Goal: Task Accomplishment & Management: Manage account settings

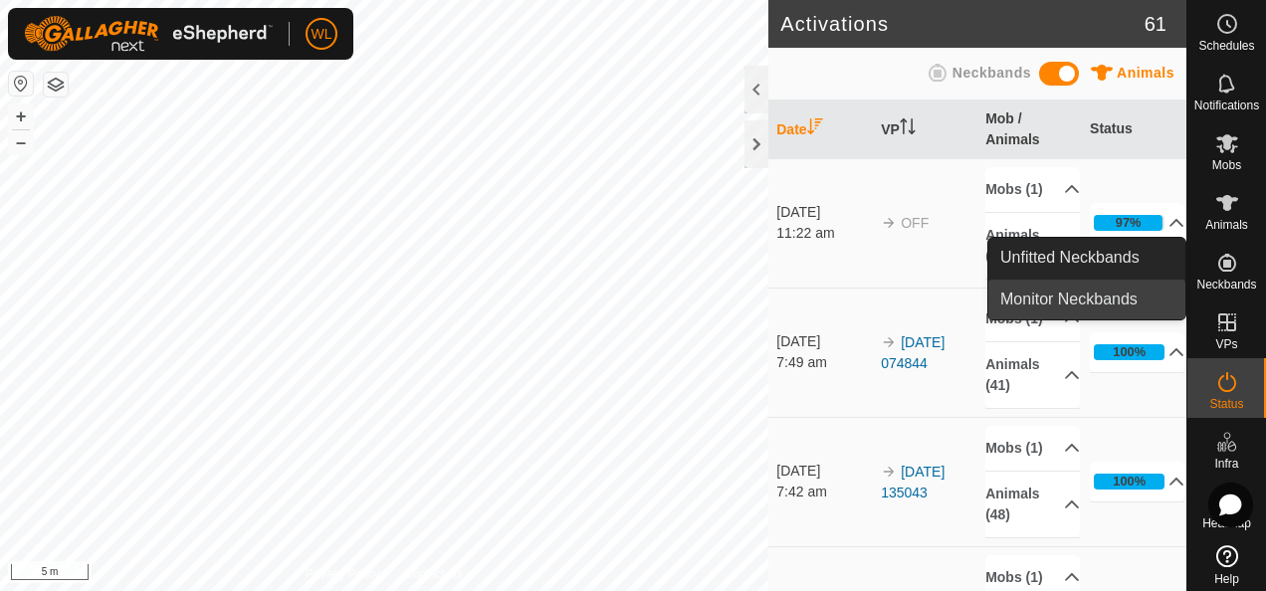
click at [1149, 294] on link "Monitor Neckbands" at bounding box center [1087, 300] width 197 height 40
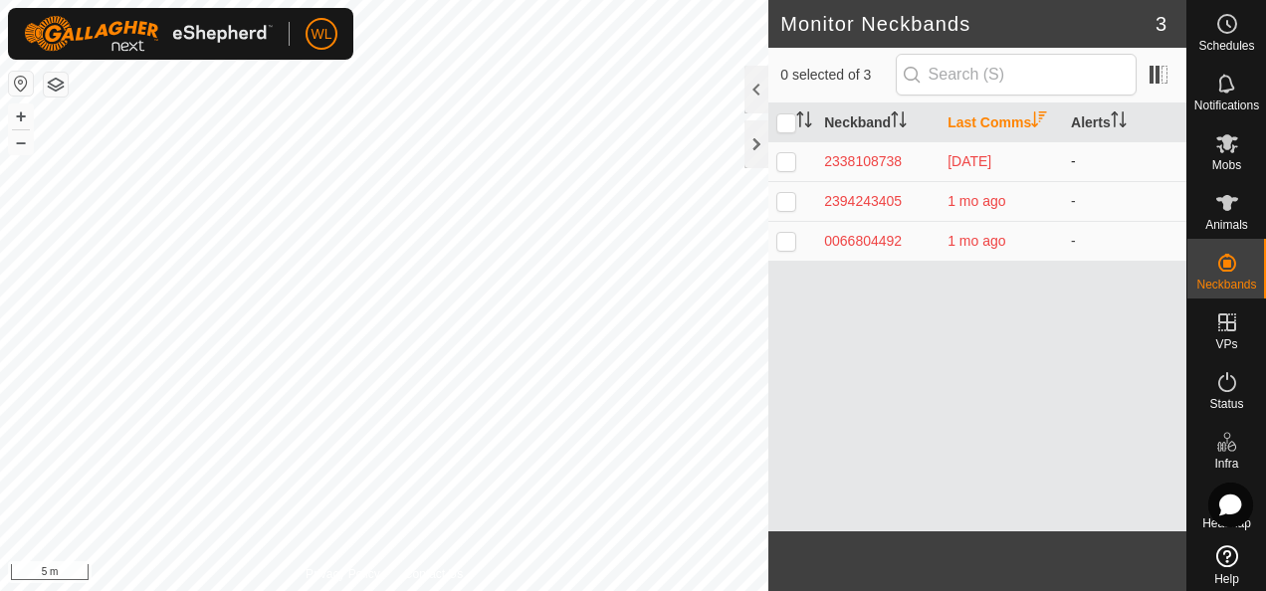
click at [790, 161] on p-checkbox at bounding box center [787, 161] width 20 height 16
checkbox input "true"
click at [759, 105] on div at bounding box center [757, 90] width 24 height 48
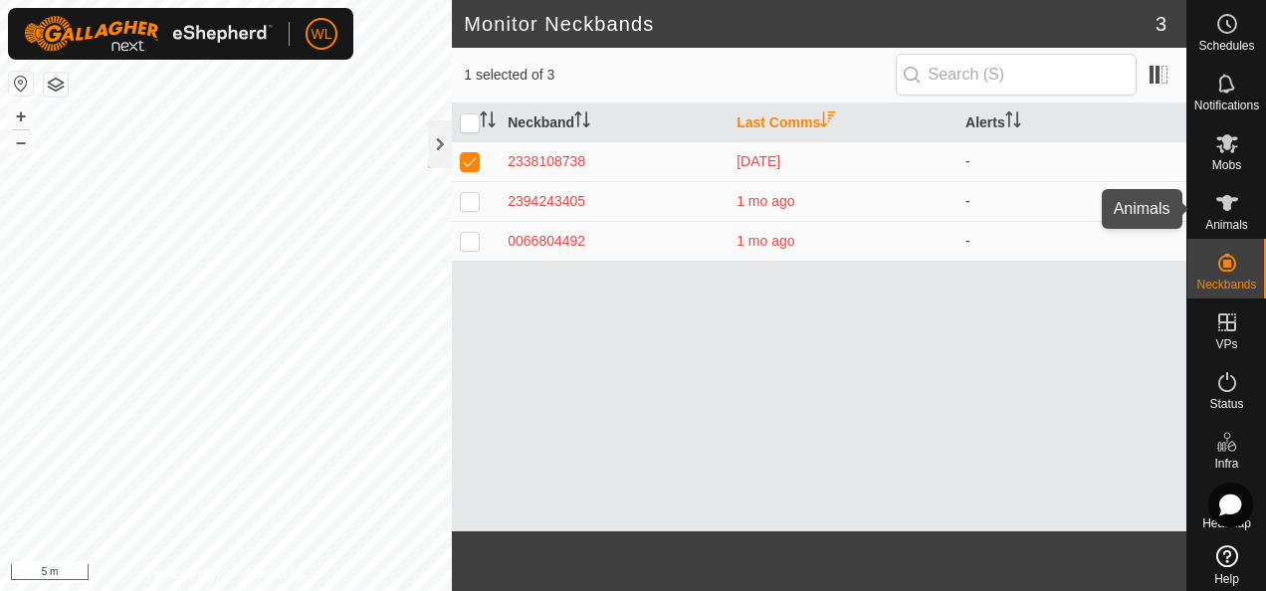
click at [1219, 201] on icon at bounding box center [1228, 203] width 22 height 16
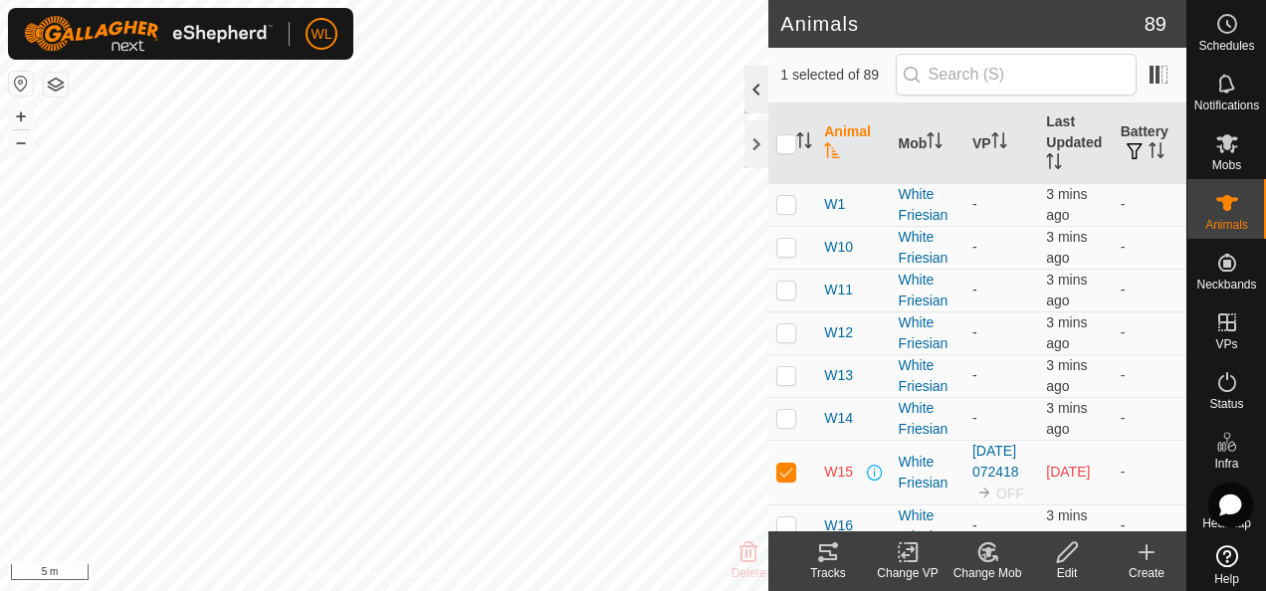
click at [755, 92] on div at bounding box center [757, 90] width 24 height 48
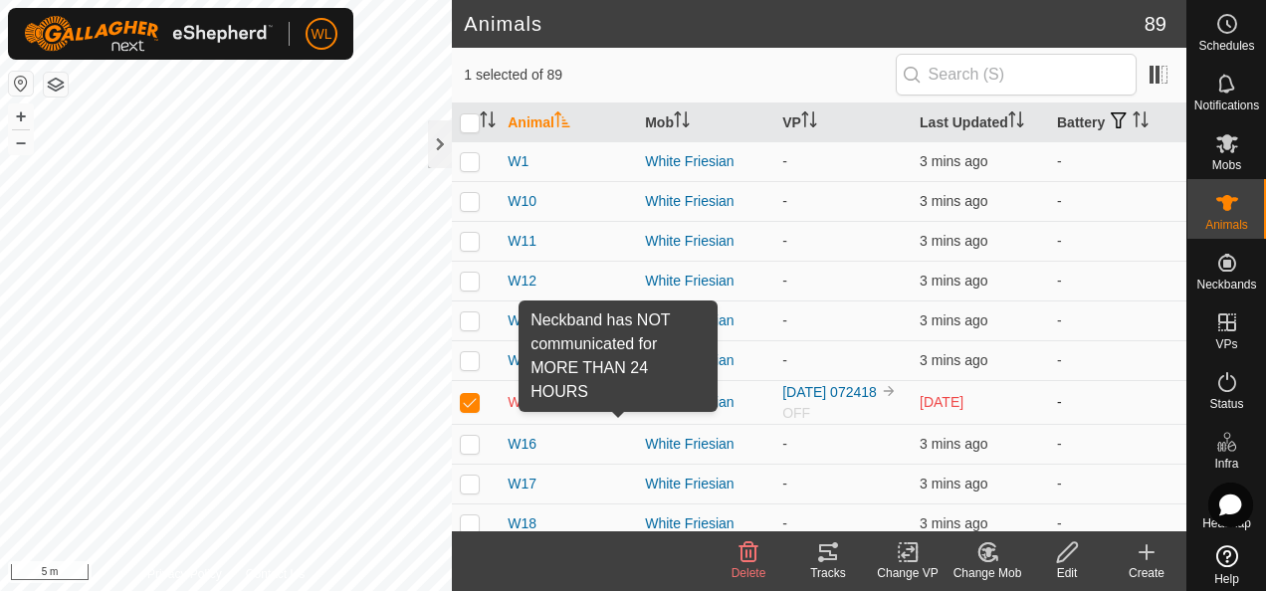
click at [614, 402] on span at bounding box center [621, 402] width 16 height 16
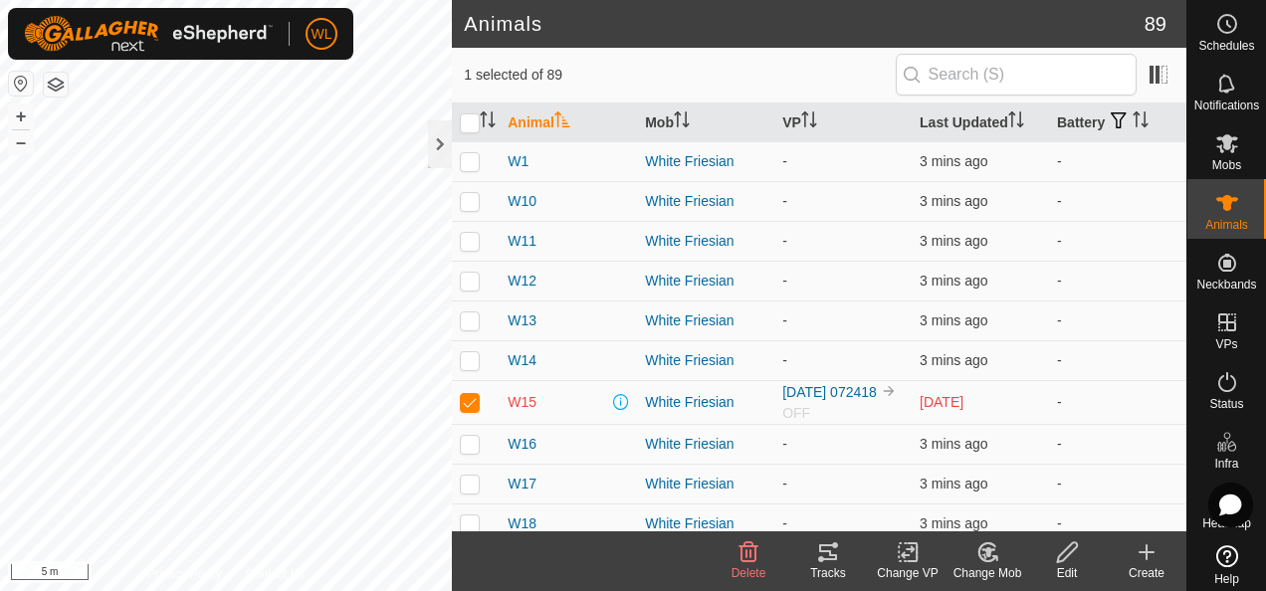
click at [1069, 561] on icon at bounding box center [1067, 553] width 25 height 24
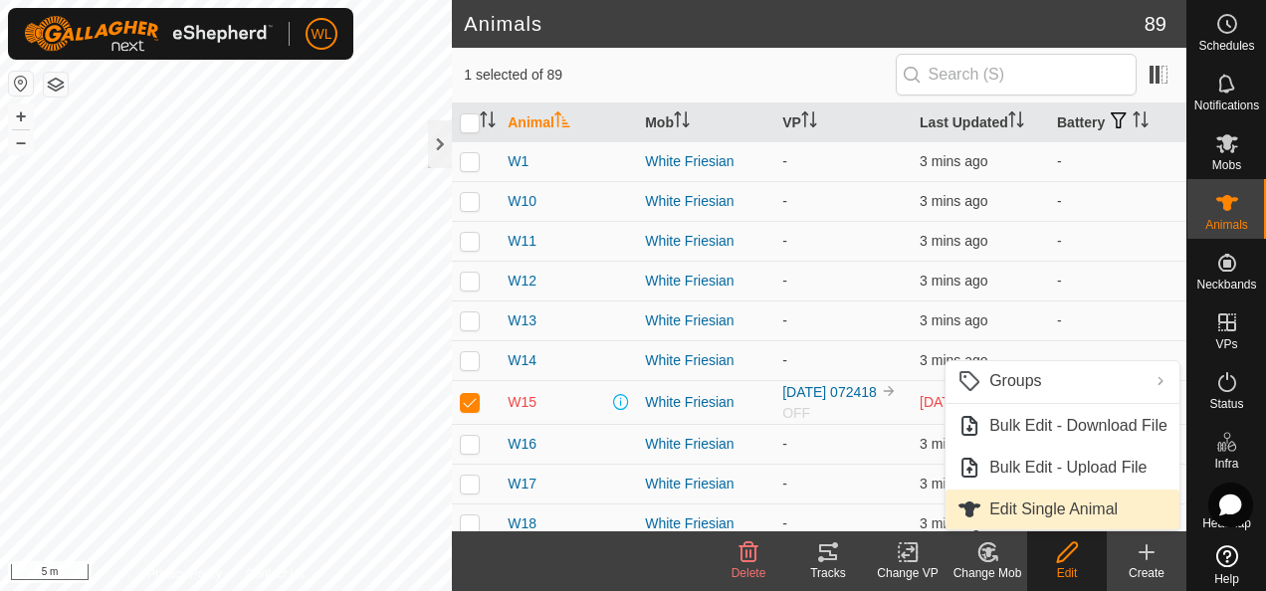
click at [1055, 505] on link "Edit Single Animal" at bounding box center [1063, 510] width 234 height 40
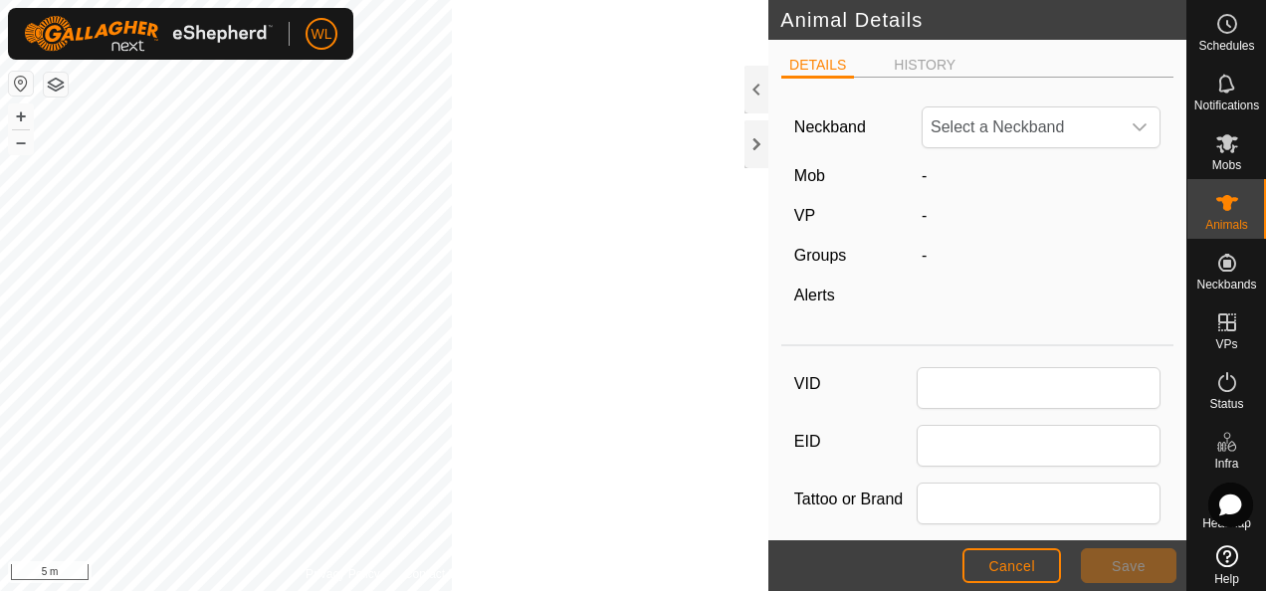
type input "W15"
type input "0"
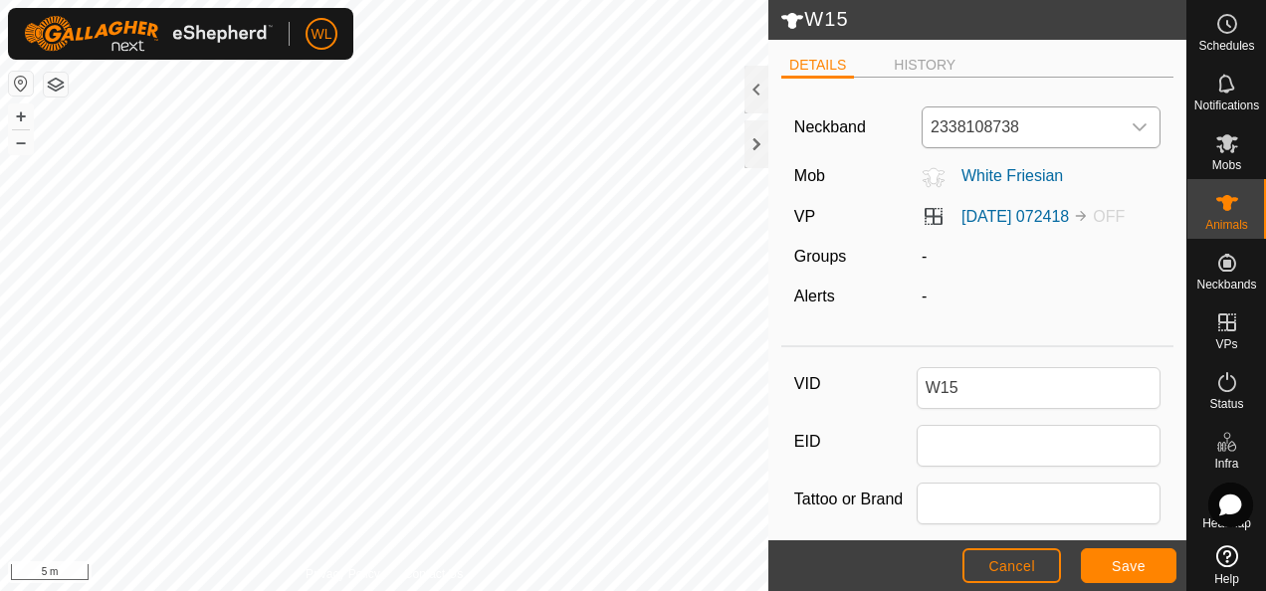
click at [1047, 129] on span "2338108738" at bounding box center [1021, 128] width 197 height 40
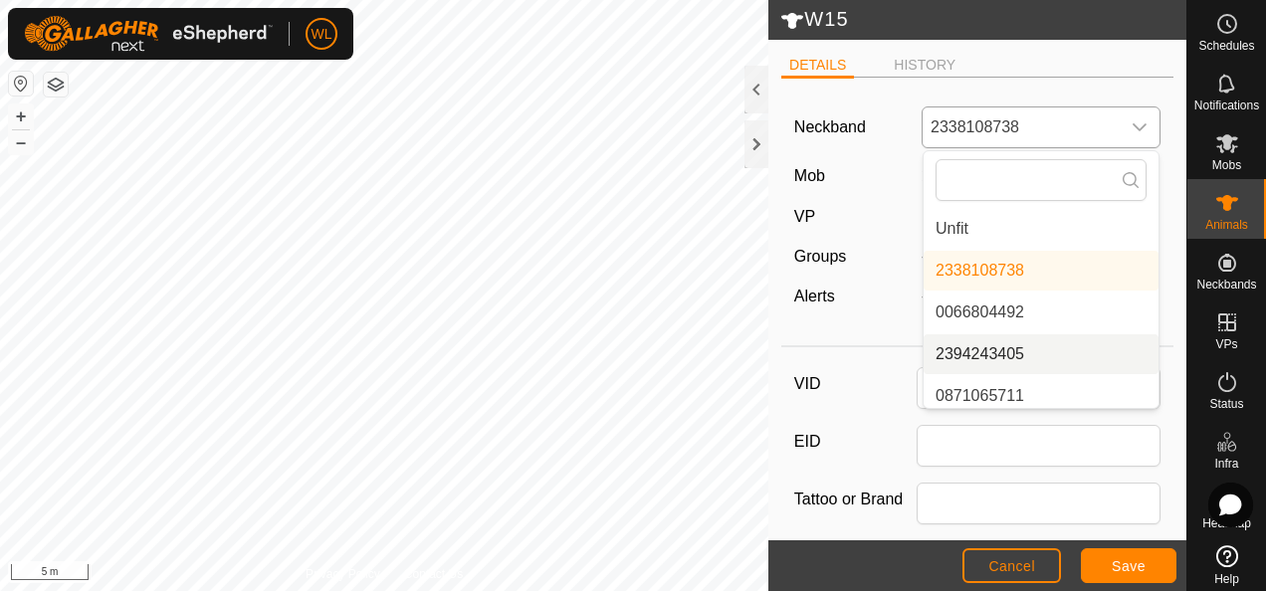
scroll to position [8, 0]
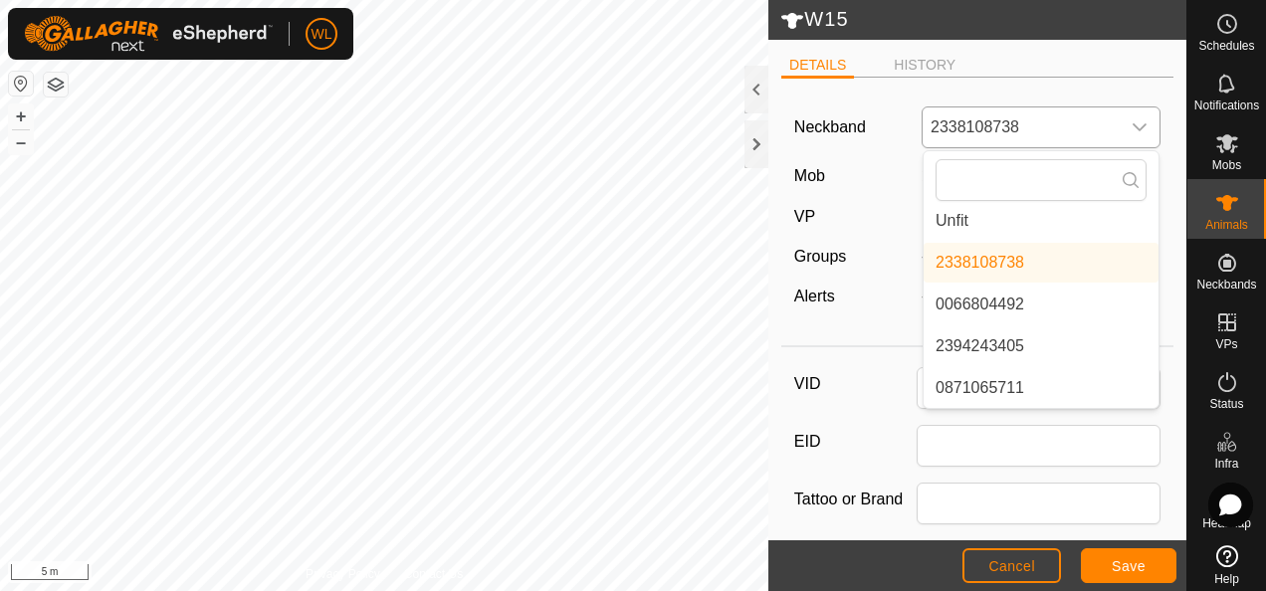
click at [1036, 379] on li "0871065711" at bounding box center [1041, 388] width 235 height 40
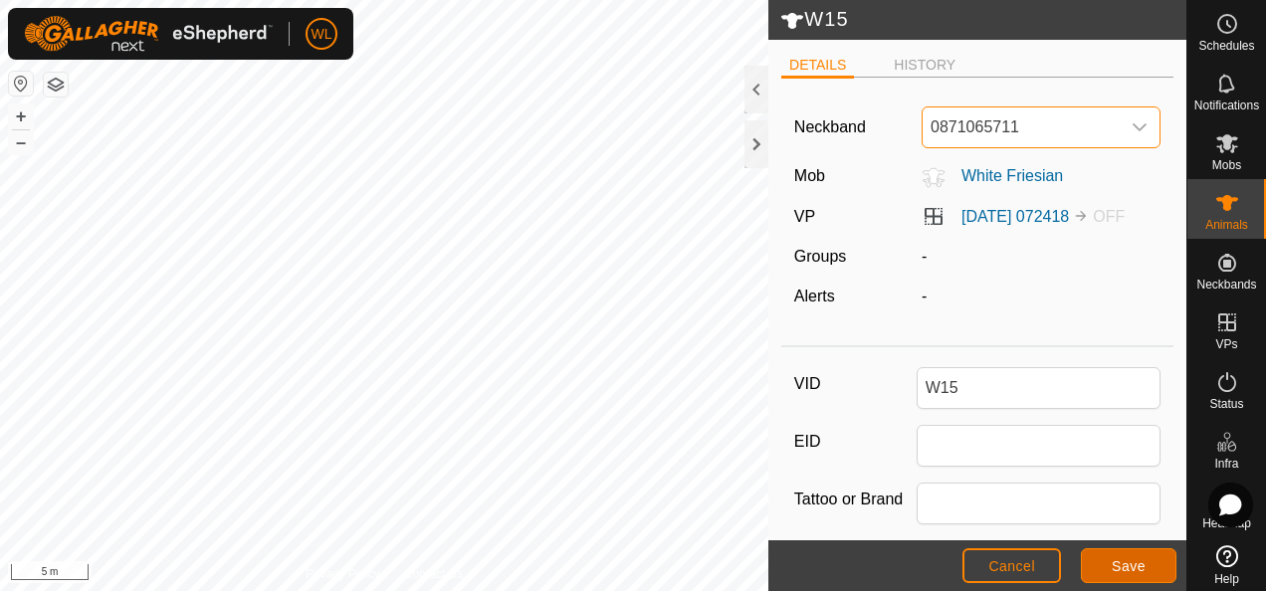
click at [1108, 567] on button "Save" at bounding box center [1129, 566] width 96 height 35
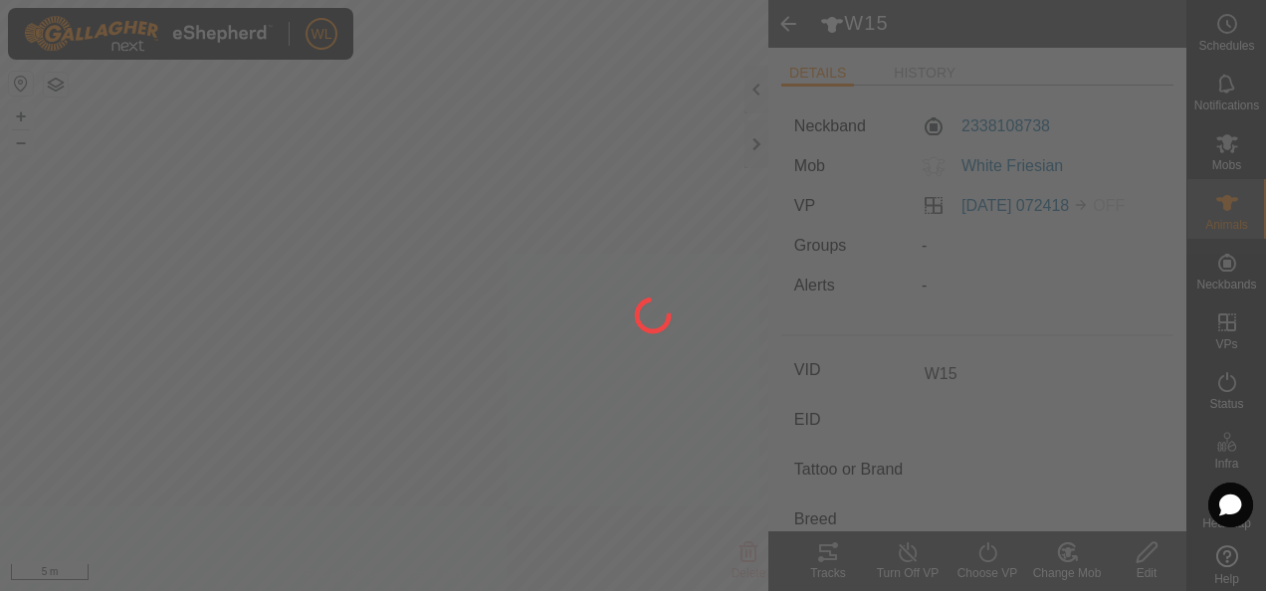
type input "-"
type input "0 kg"
type input "-"
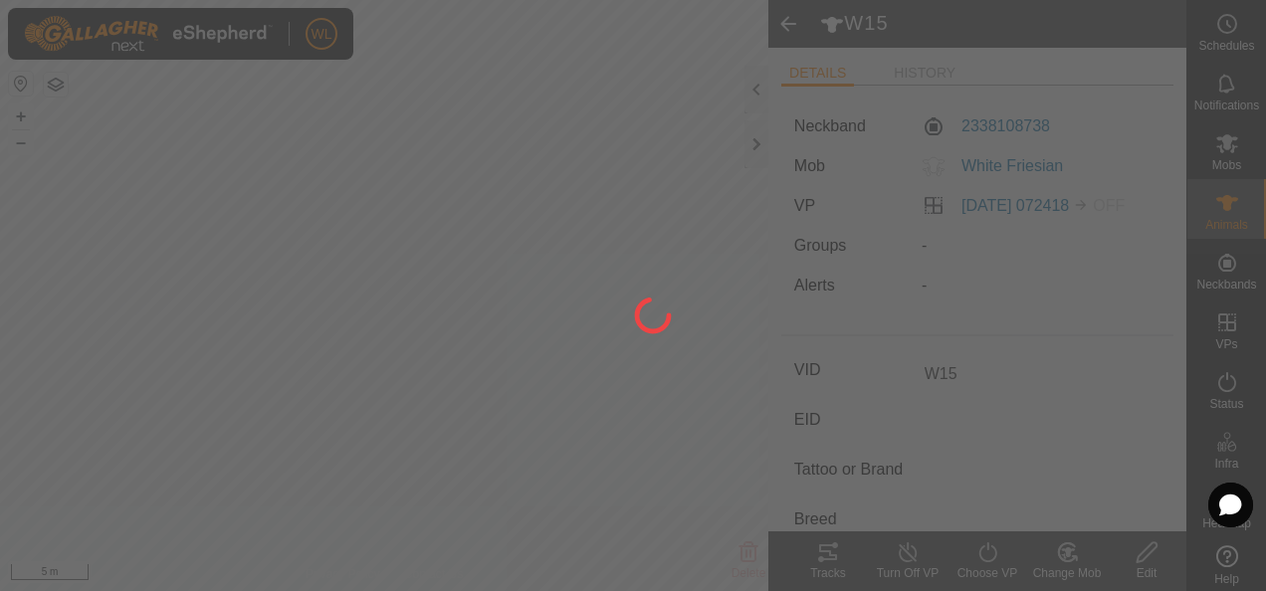
type input "-"
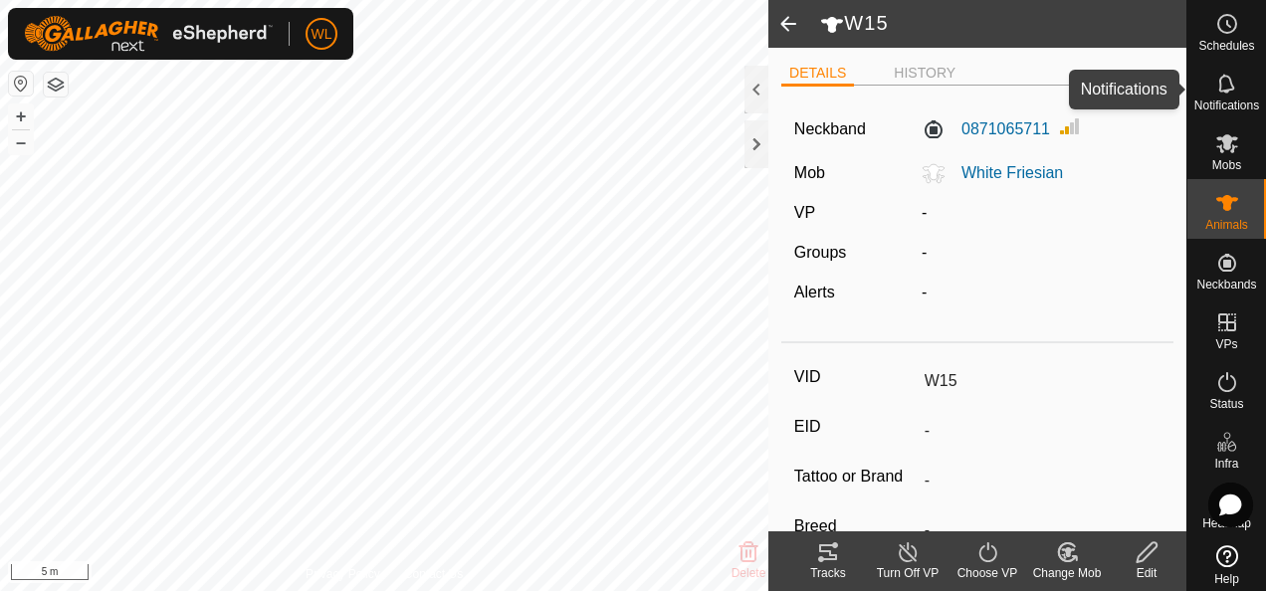
click at [1216, 87] on icon at bounding box center [1228, 84] width 24 height 24
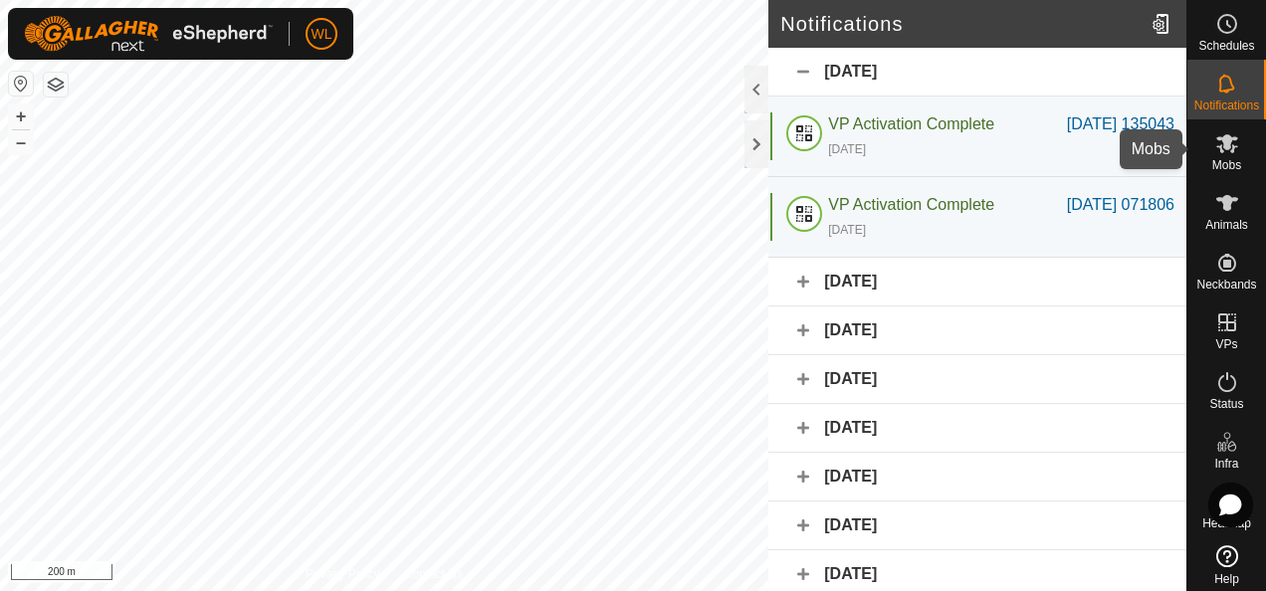
click at [1217, 168] on span "Mobs" at bounding box center [1227, 165] width 29 height 12
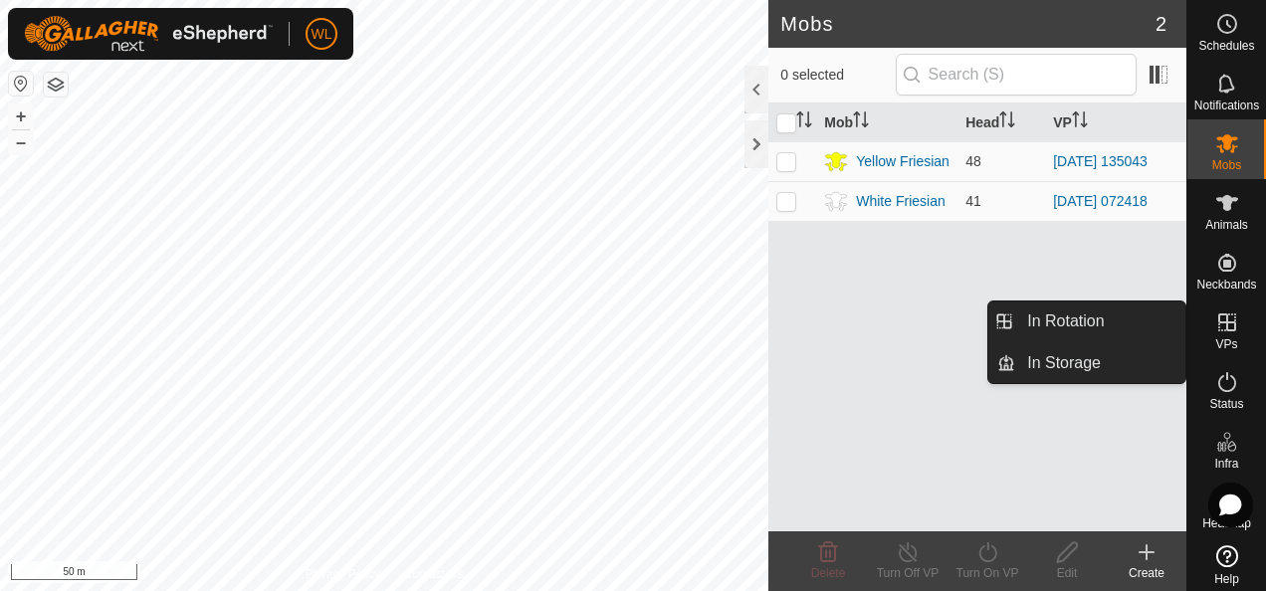
click at [1226, 339] on span "VPs" at bounding box center [1227, 344] width 22 height 12
click at [1149, 330] on link "In Rotation" at bounding box center [1100, 322] width 170 height 40
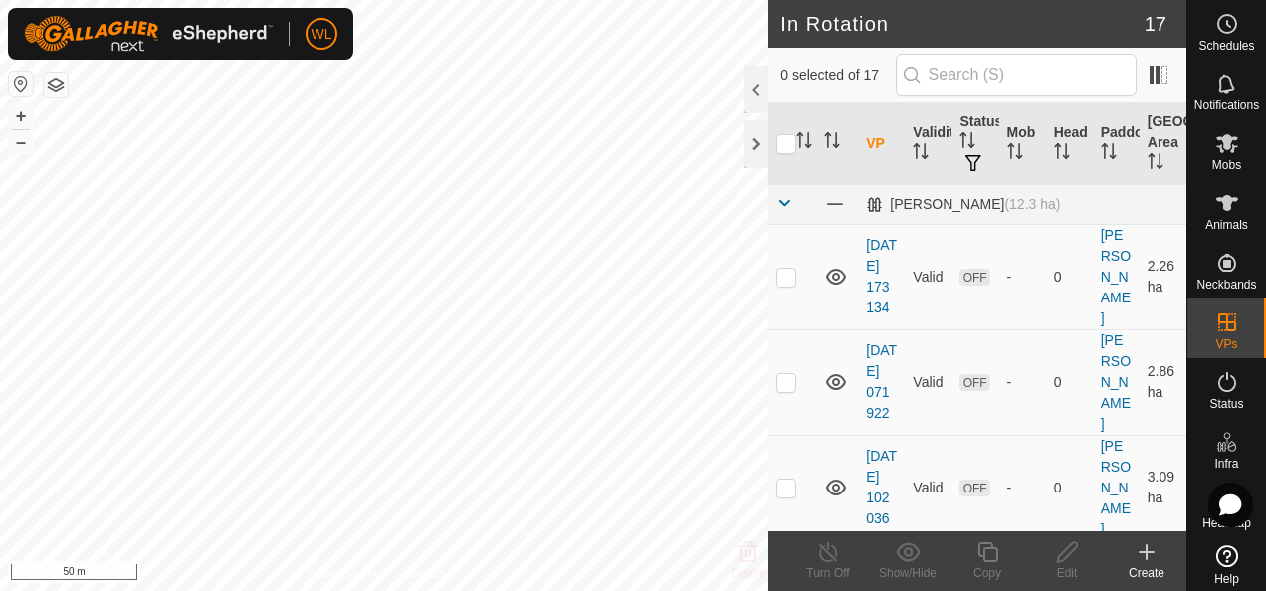
click at [1150, 559] on icon at bounding box center [1147, 553] width 24 height 24
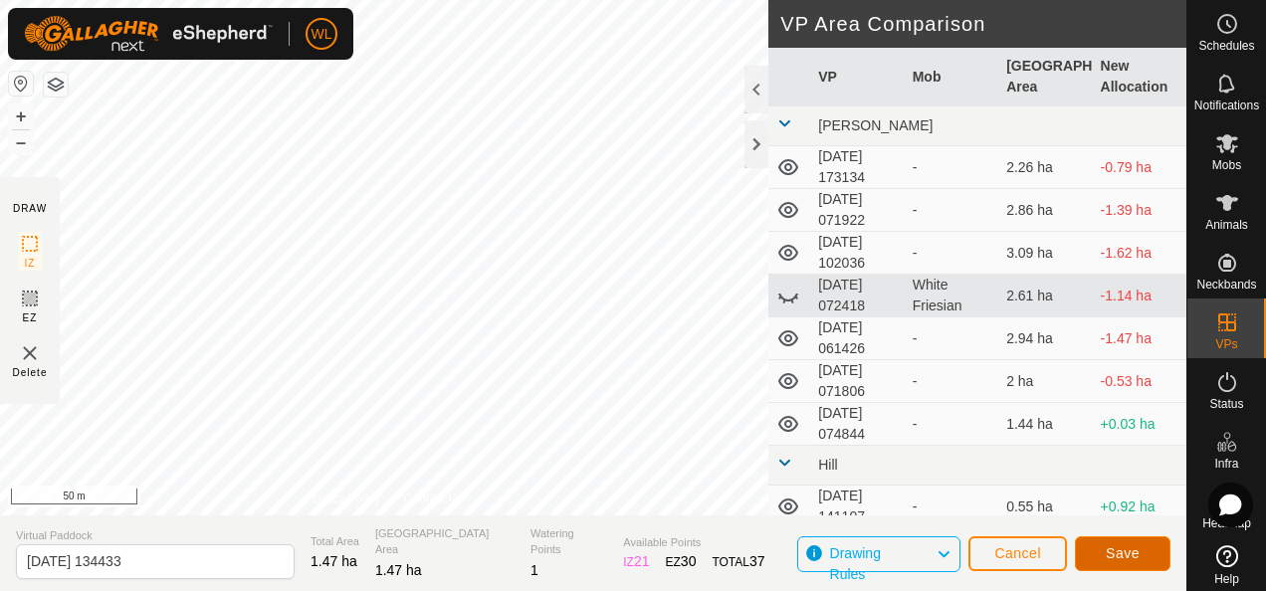
click at [1141, 554] on button "Save" at bounding box center [1123, 554] width 96 height 35
